Goal: Task Accomplishment & Management: Use online tool/utility

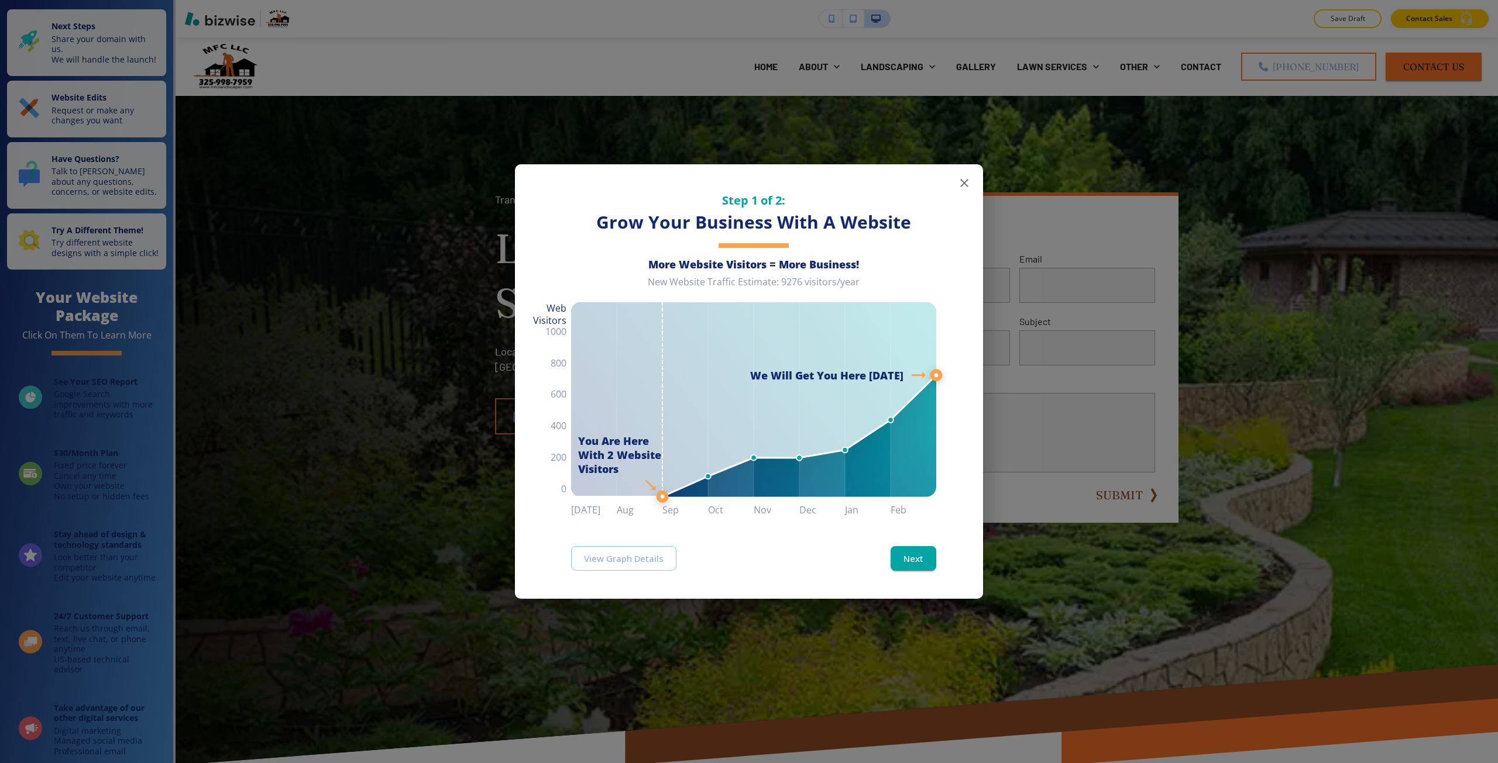
click at [358, 472] on div "Step 1 of 2: Grow Your Business With A Website More Website Visitors = More Bus…" at bounding box center [749, 381] width 1498 height 763
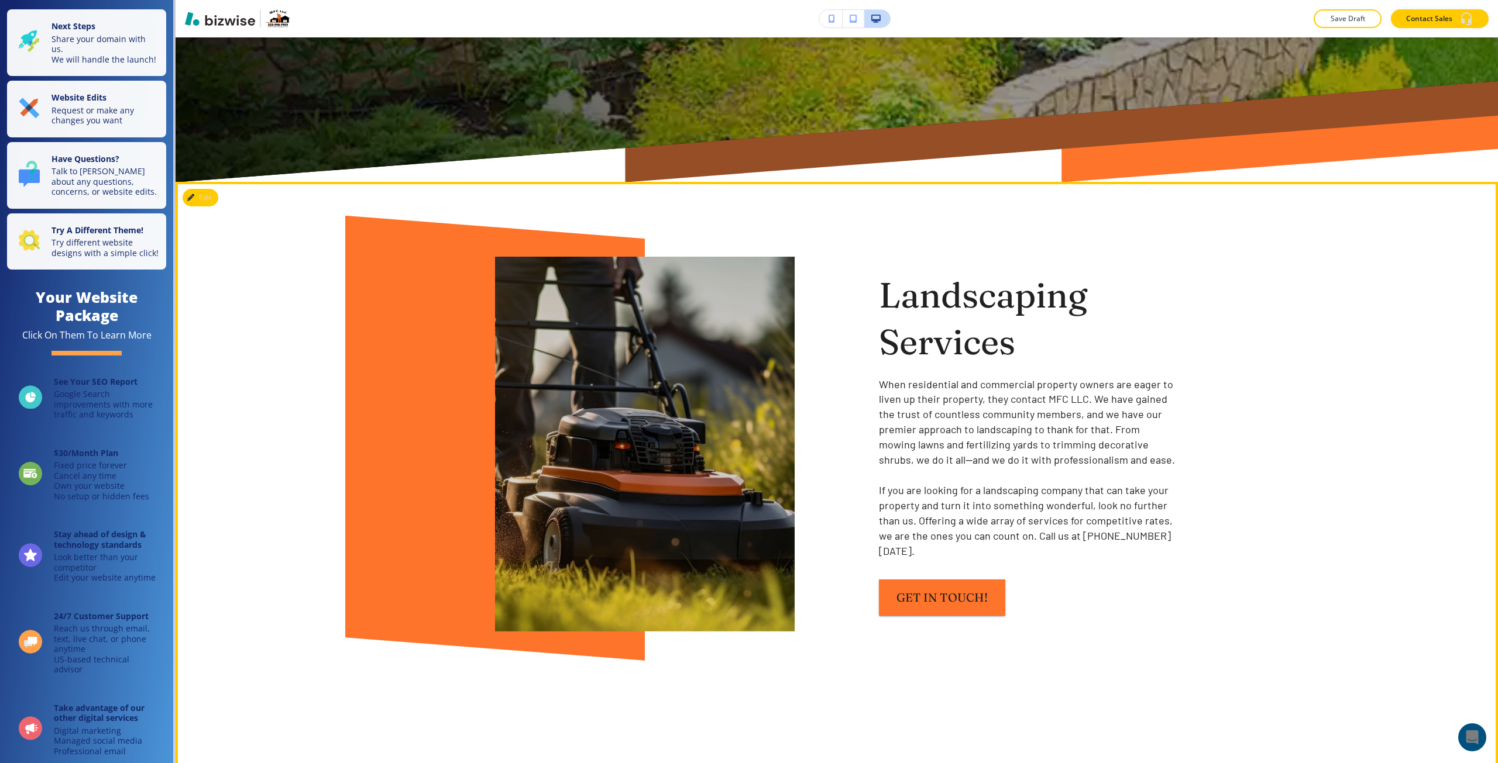
scroll to position [585, 0]
